Goal: Transaction & Acquisition: Purchase product/service

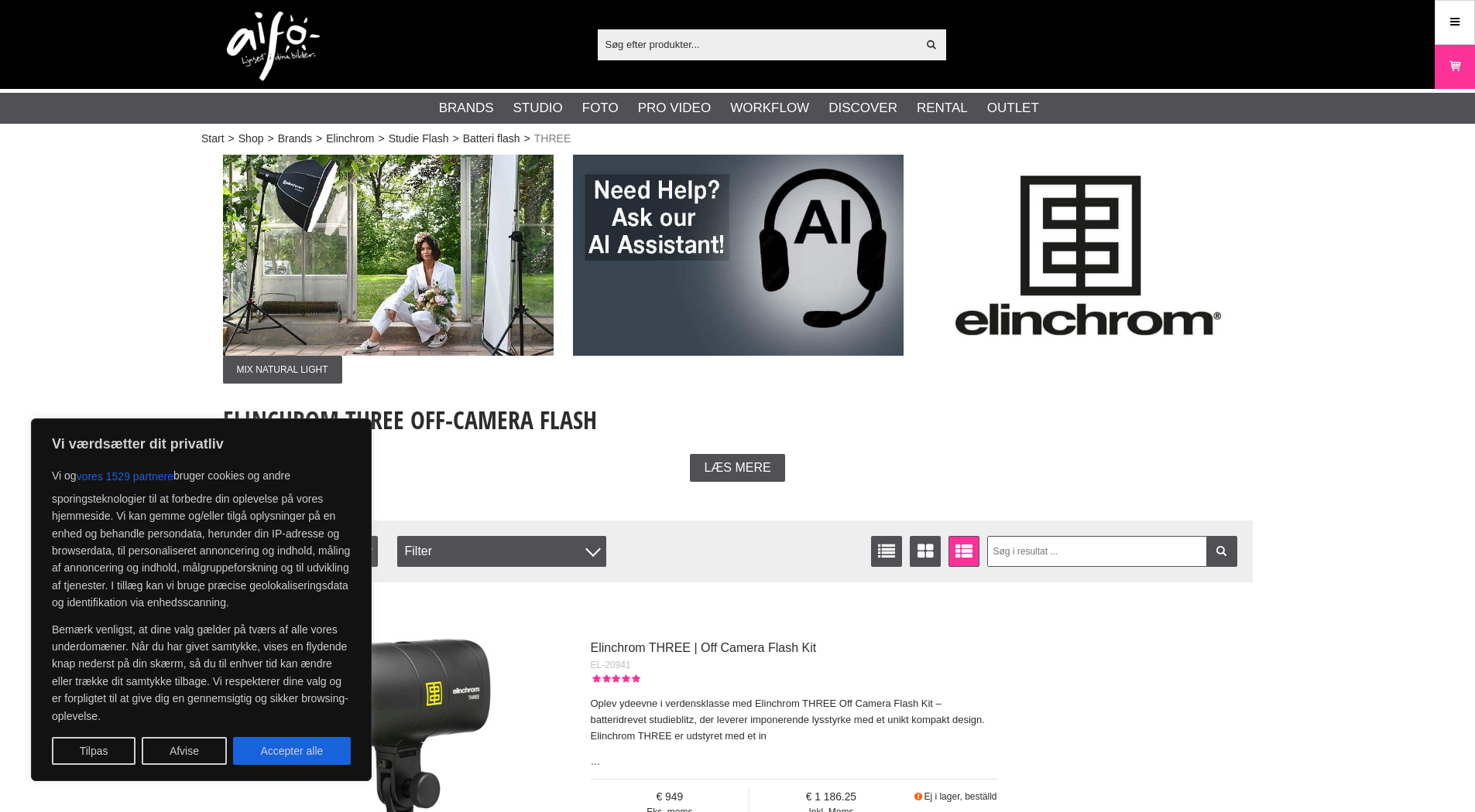
drag, startPoint x: 292, startPoint y: 752, endPoint x: 301, endPoint y: 747, distance: 10.3
click at [292, 752] on button "Accepter alle" at bounding box center [292, 751] width 118 height 28
checkbox input "true"
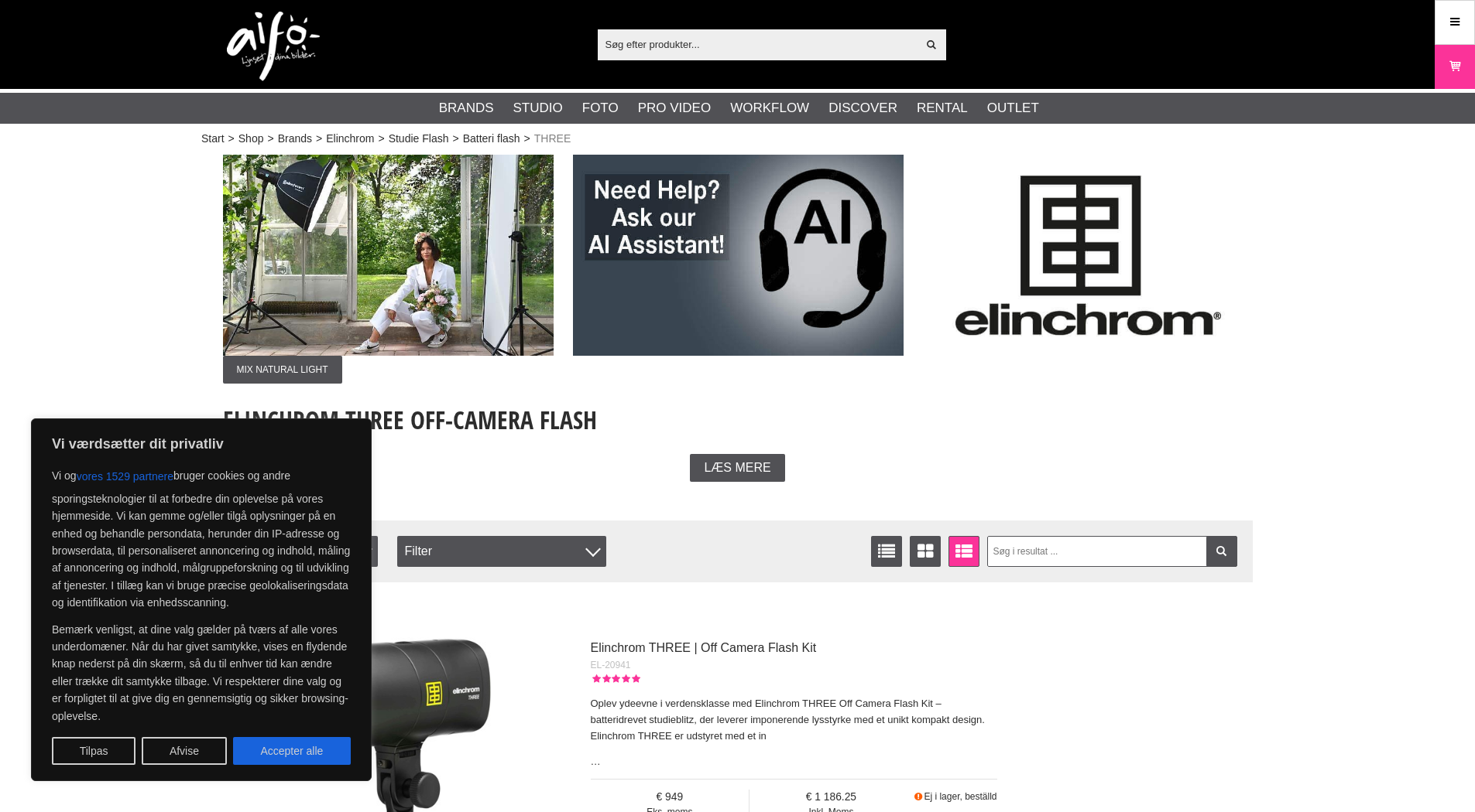
checkbox input "true"
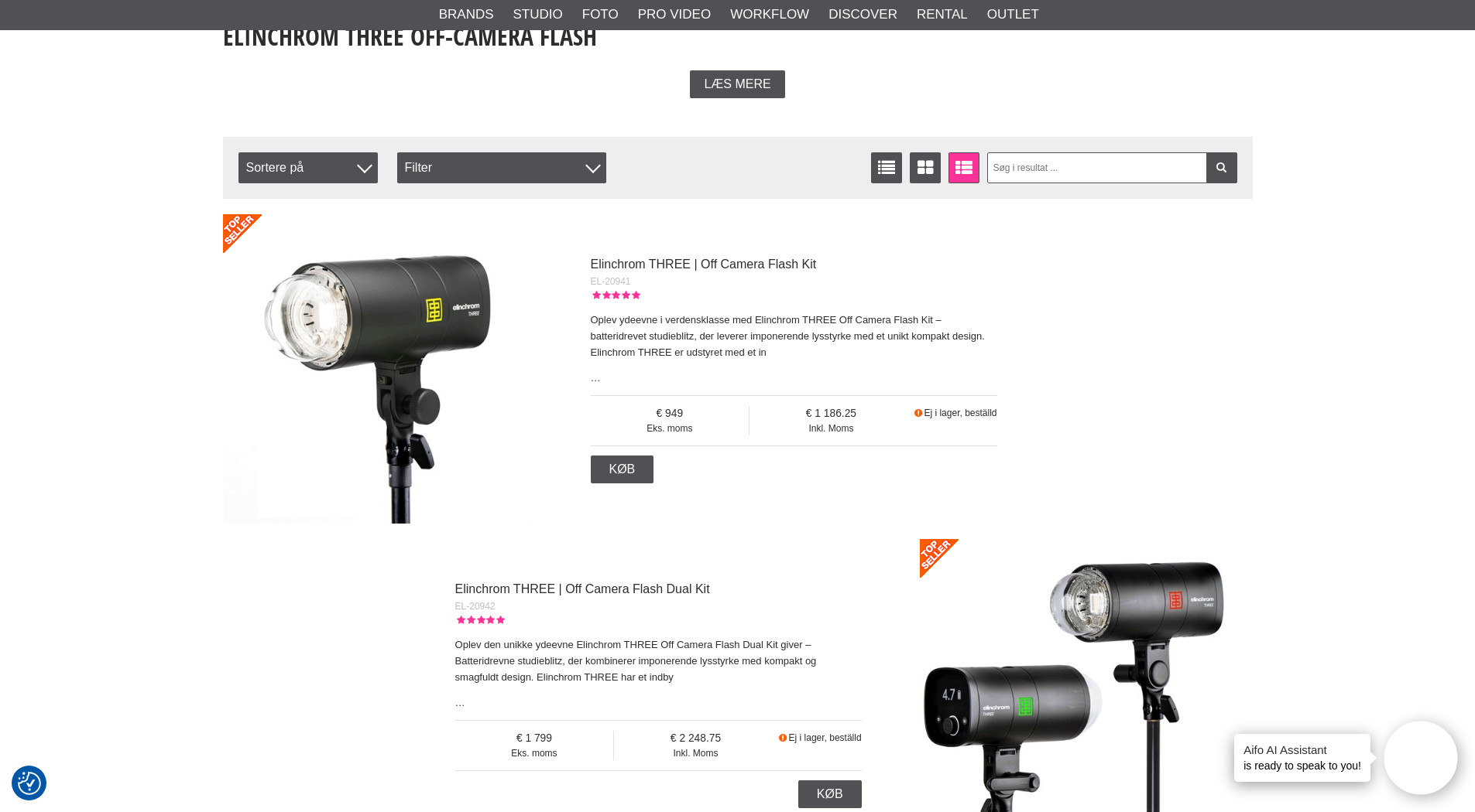
scroll to position [318, 0]
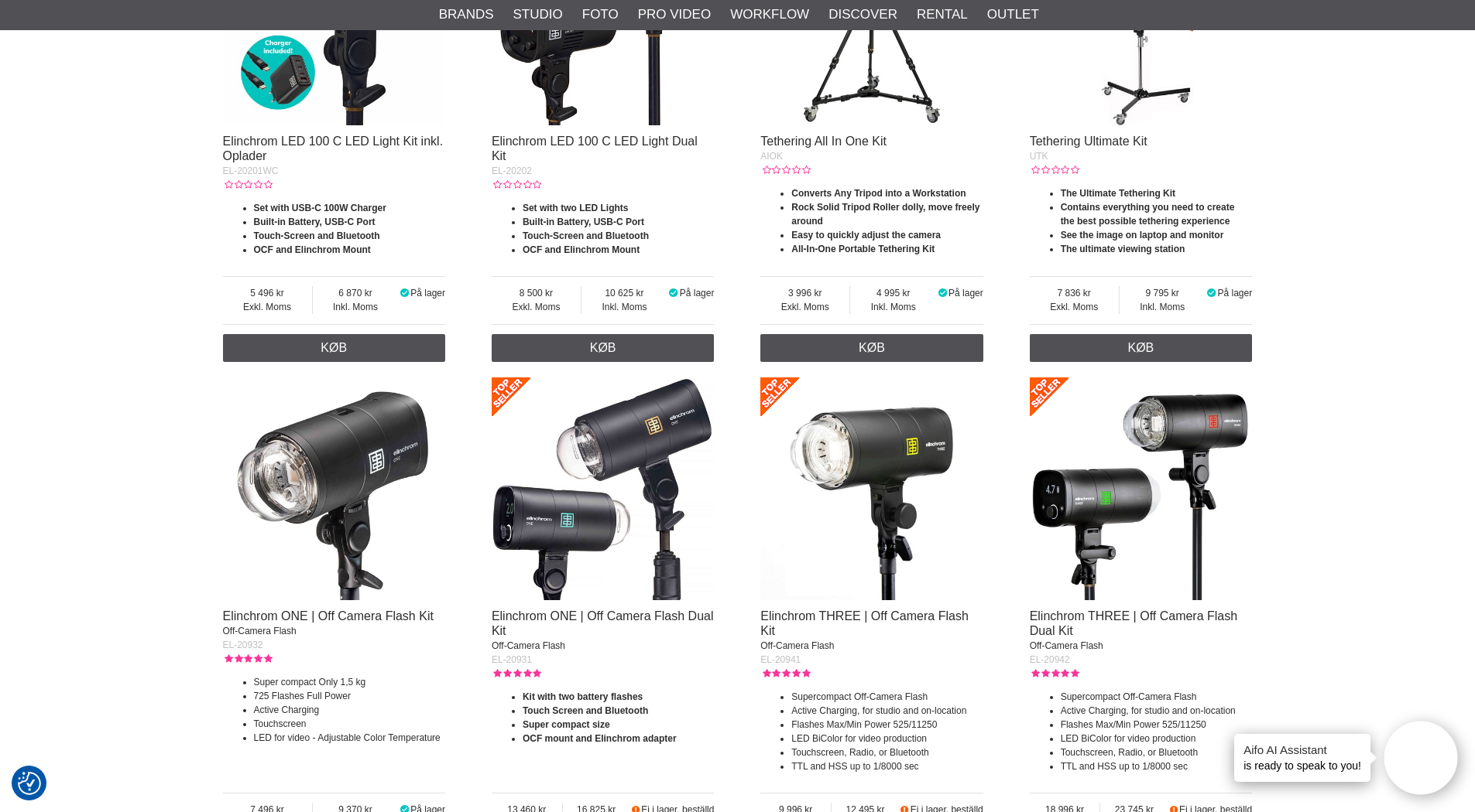
scroll to position [807, 0]
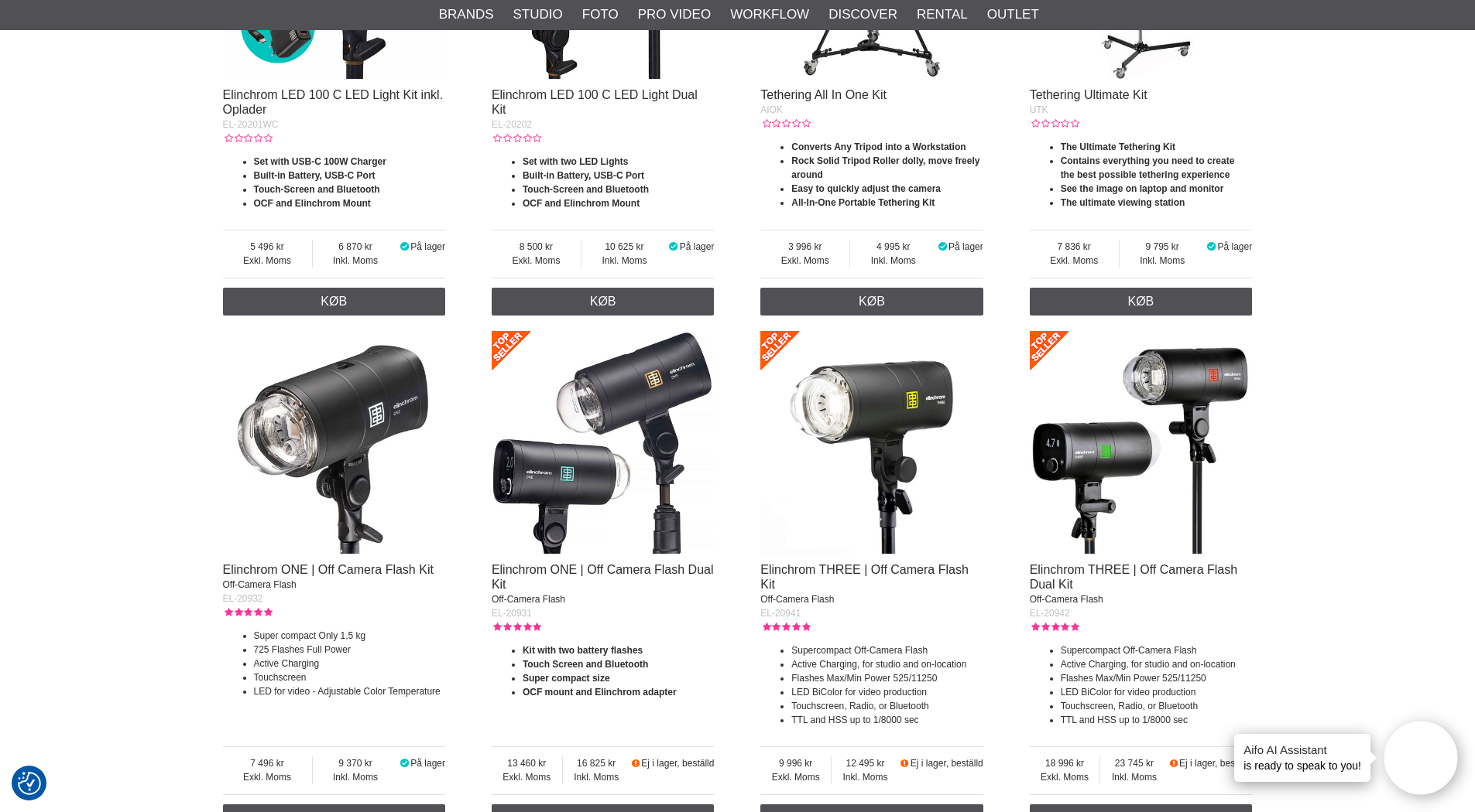
click at [889, 487] on img at bounding box center [871, 443] width 223 height 223
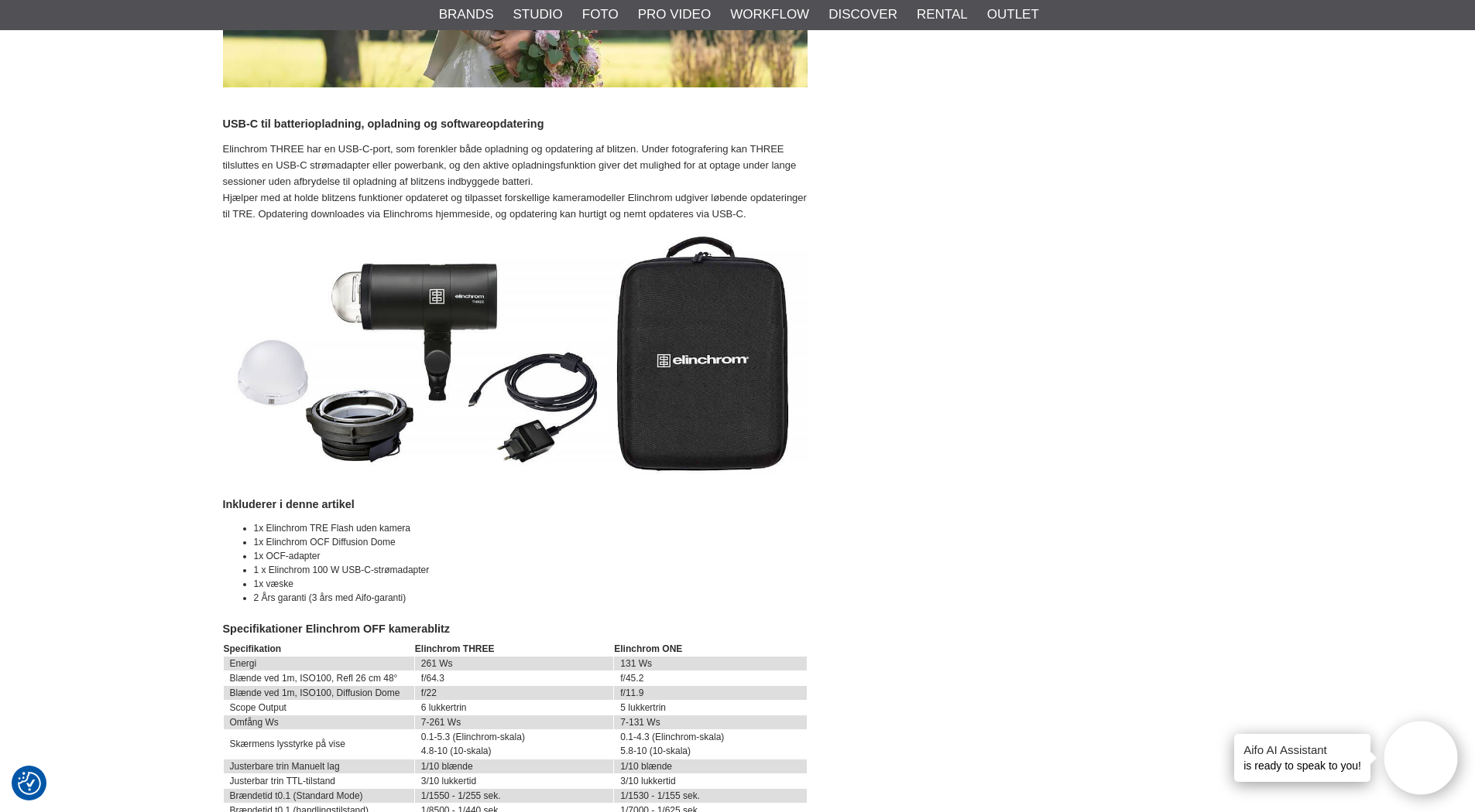
scroll to position [2934, 0]
